Goal: Find specific page/section: Find specific page/section

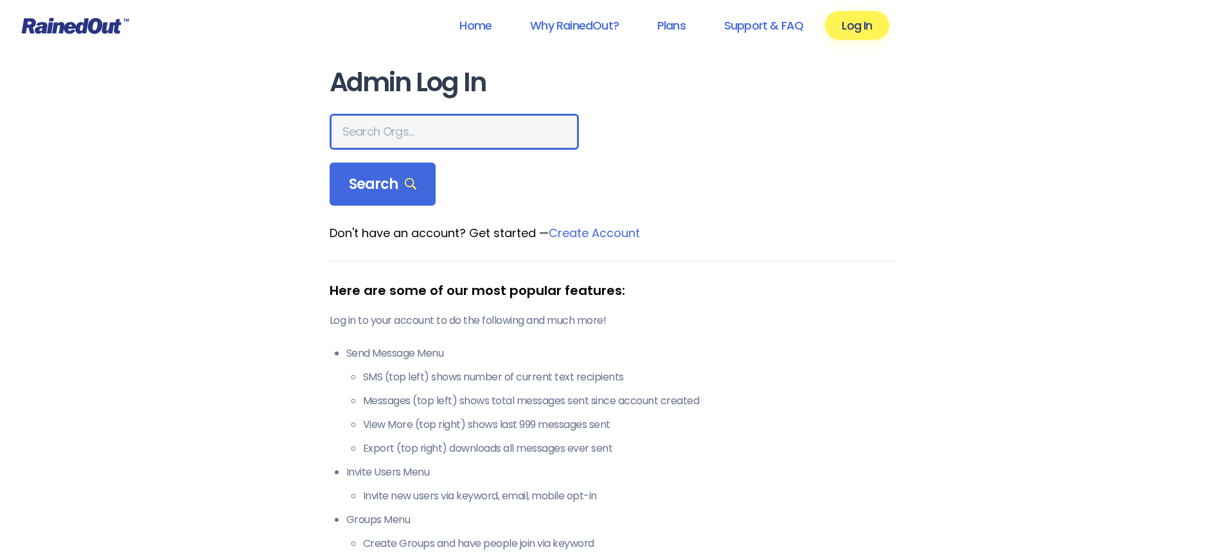
click at [400, 130] on input "text" at bounding box center [454, 132] width 249 height 36
type input "mount pleasant recreation"
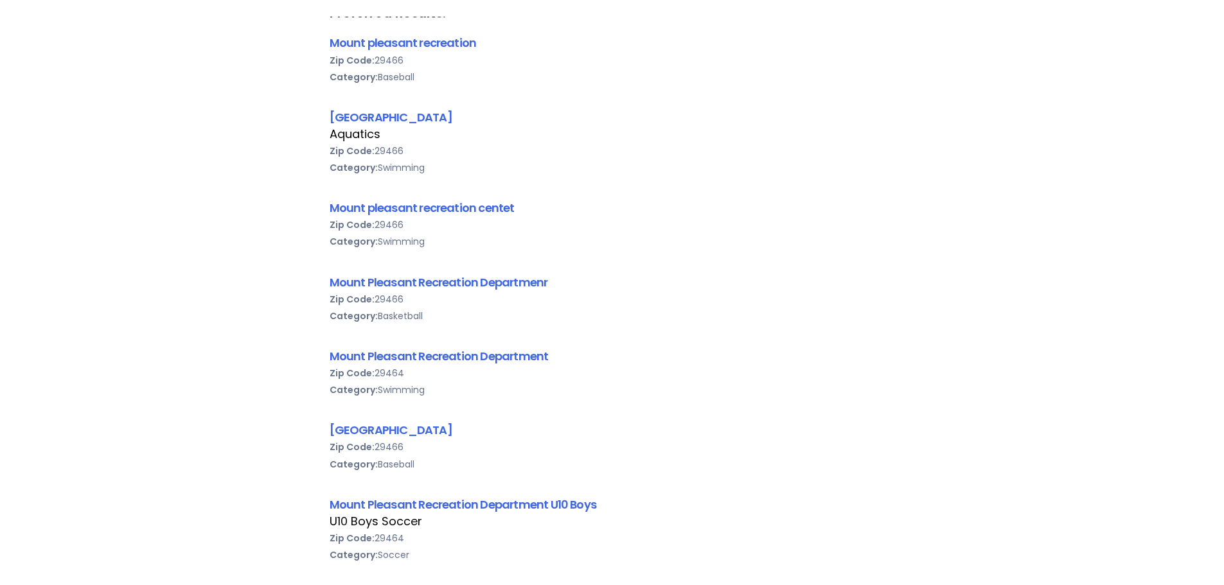
scroll to position [514, 0]
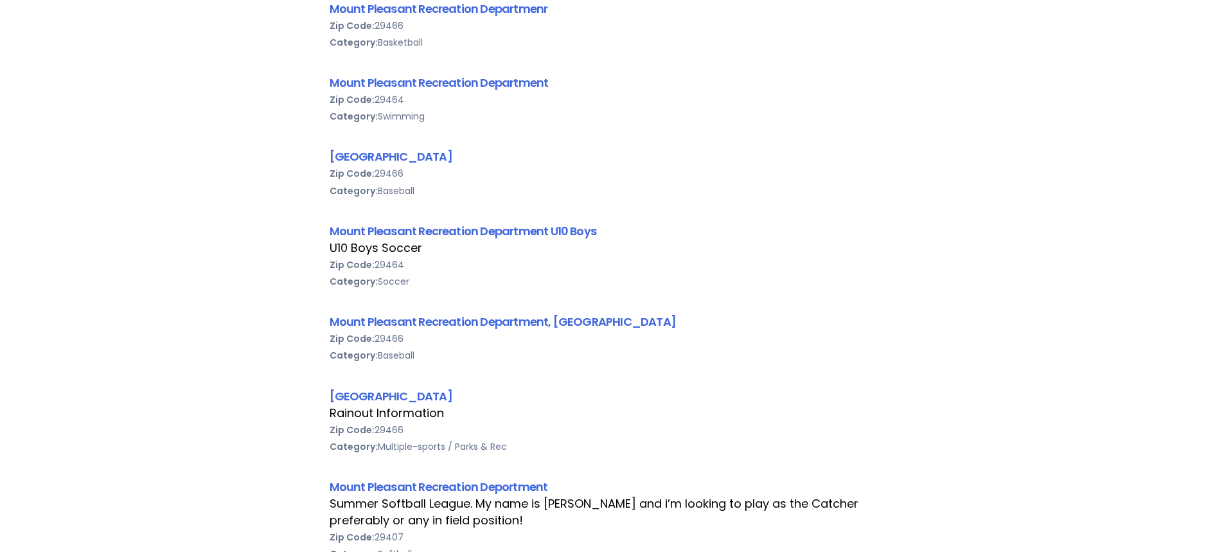
click at [684, 289] on div "Category: Soccer" at bounding box center [612, 281] width 565 height 17
click at [436, 397] on link "[GEOGRAPHIC_DATA]" at bounding box center [391, 396] width 123 height 16
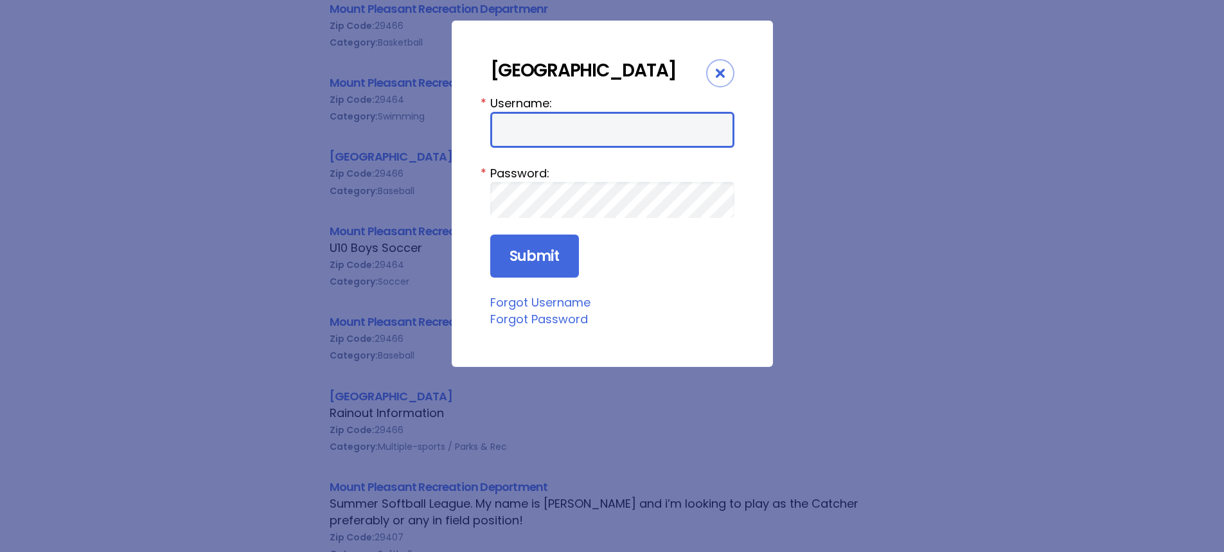
type input "mprd"
